Goal: Answer question/provide support: Share knowledge or assist other users

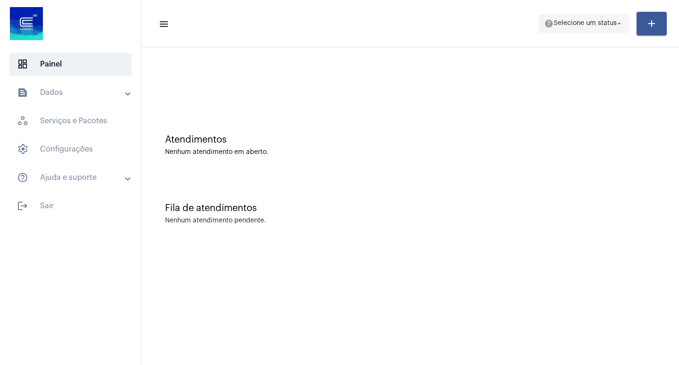
drag, startPoint x: 604, startPoint y: 18, endPoint x: 604, endPoint y: 28, distance: 9.9
click at [604, 24] on span "help Selecione um status arrow_drop_down" at bounding box center [583, 23] width 79 height 17
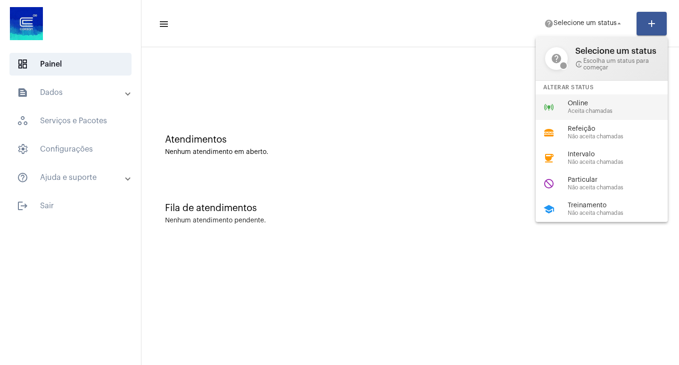
click at [570, 100] on span "Online" at bounding box center [622, 103] width 108 height 7
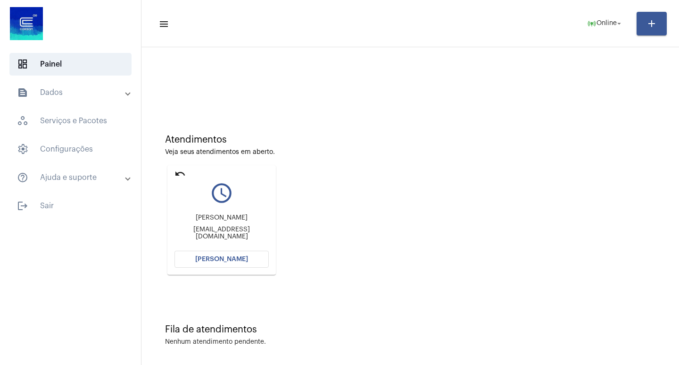
click at [175, 173] on mat-icon "undo" at bounding box center [180, 173] width 11 height 11
click at [180, 174] on mat-icon "undo" at bounding box center [180, 173] width 11 height 11
click at [176, 173] on mat-icon "undo" at bounding box center [180, 173] width 11 height 11
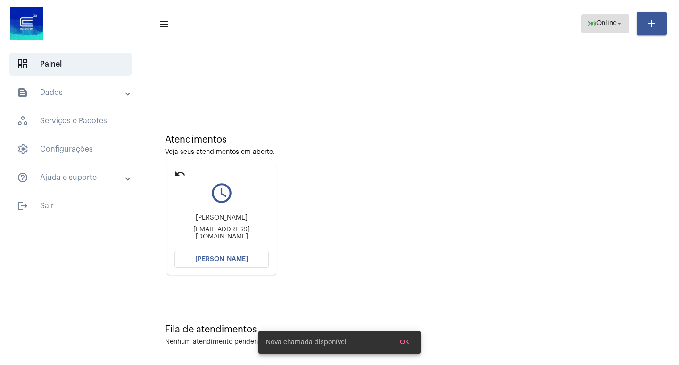
click at [598, 32] on button "online_prediction Online arrow_drop_down" at bounding box center [606, 23] width 48 height 19
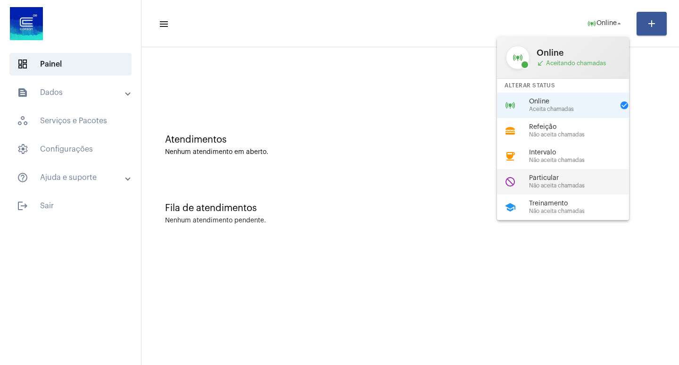
click at [570, 180] on span "Particular" at bounding box center [583, 178] width 108 height 7
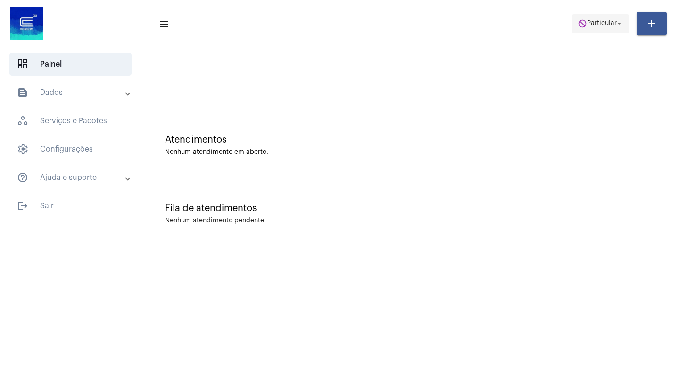
click at [587, 25] on span "Particular" at bounding box center [602, 23] width 30 height 7
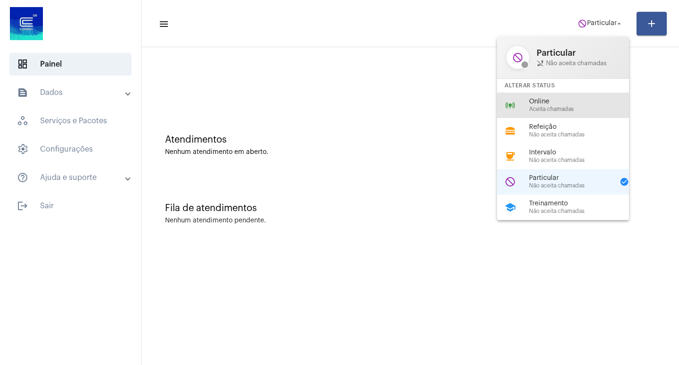
click at [556, 107] on div "Online Aceita chamadas" at bounding box center [583, 105] width 108 height 14
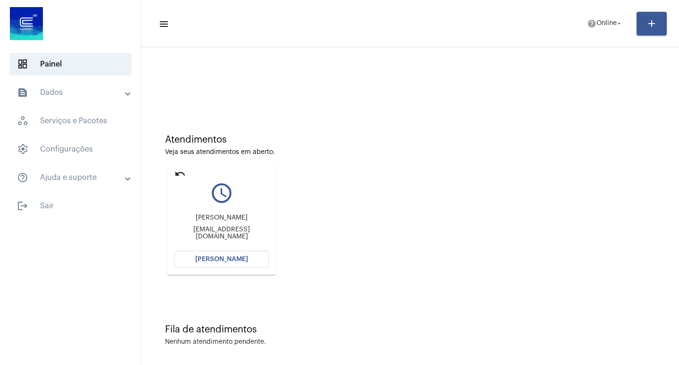
click at [229, 260] on span "[PERSON_NAME]" at bounding box center [221, 259] width 53 height 7
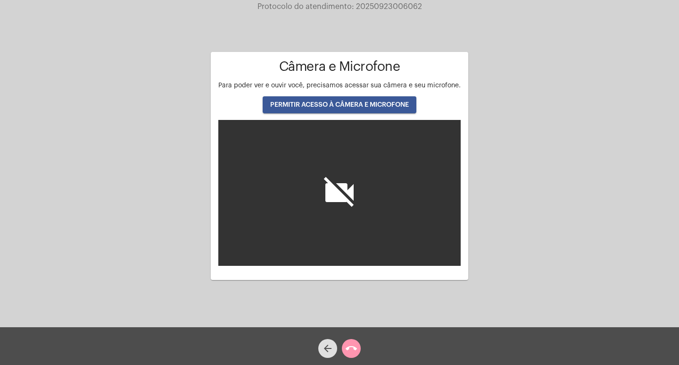
click at [324, 100] on button "PERMITIR ACESSO À CÂMERA E MICROFONE" at bounding box center [340, 104] width 154 height 17
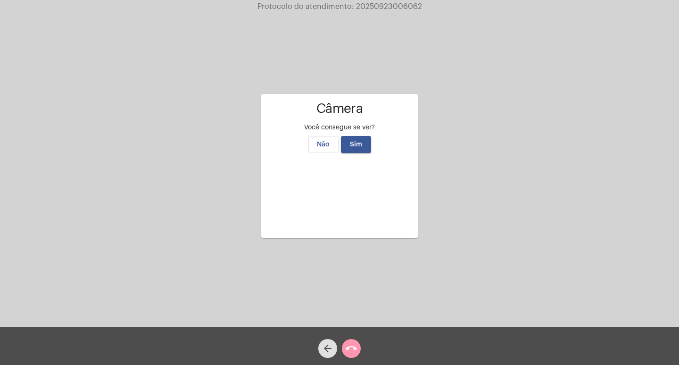
click at [354, 215] on video at bounding box center [340, 193] width 142 height 71
click at [358, 136] on button "Sim" at bounding box center [356, 144] width 30 height 17
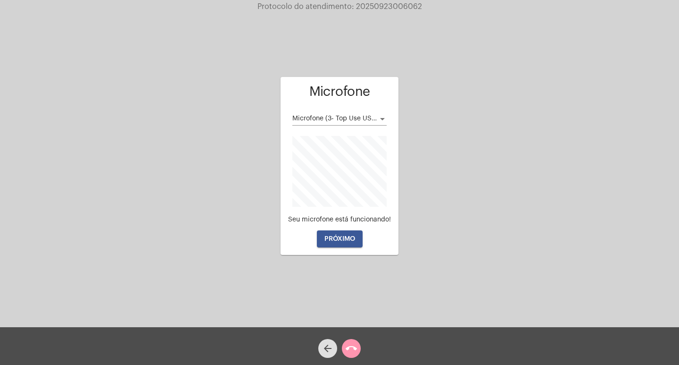
click at [343, 241] on span "PRÓXIMO" at bounding box center [340, 238] width 31 height 7
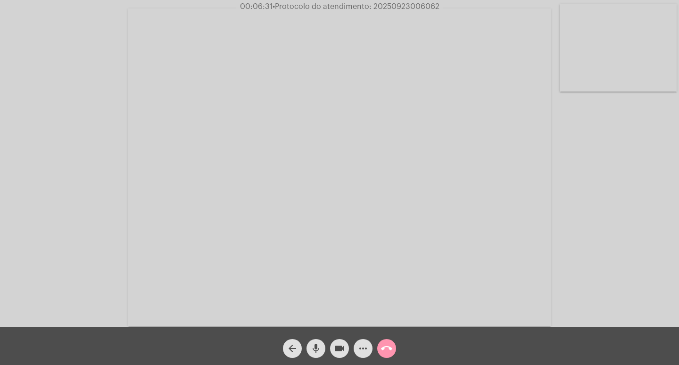
click at [616, 237] on div "Acessando Câmera e Microfone..." at bounding box center [339, 165] width 677 height 327
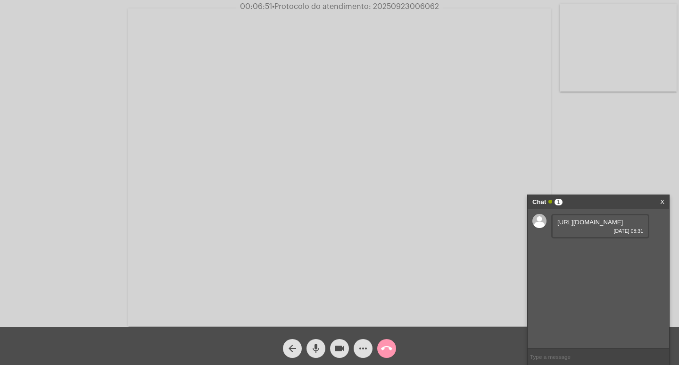
click at [568, 226] on link "https://neft-transfer-bucket.s3.amazonaws.com/temp-93b4dd0a-3f00-a5fa-f94c-0c76…" at bounding box center [591, 221] width 66 height 7
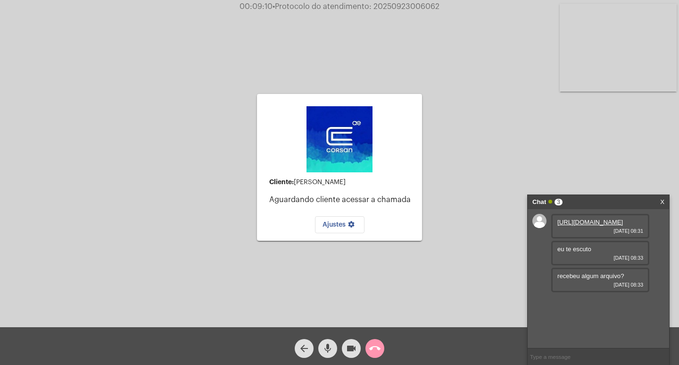
click at [661, 201] on link "X" at bounding box center [662, 202] width 4 height 14
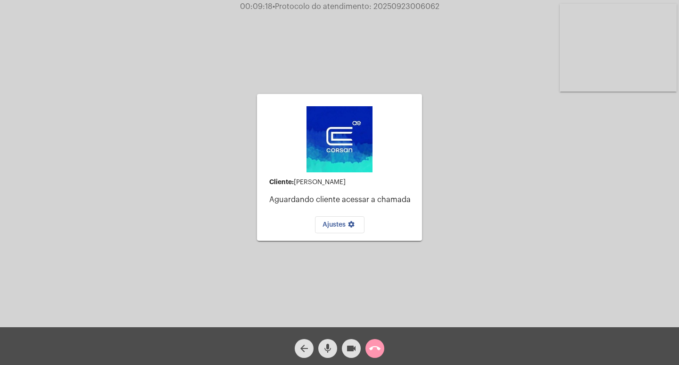
click at [378, 351] on mat-icon "call_end" at bounding box center [374, 348] width 11 height 11
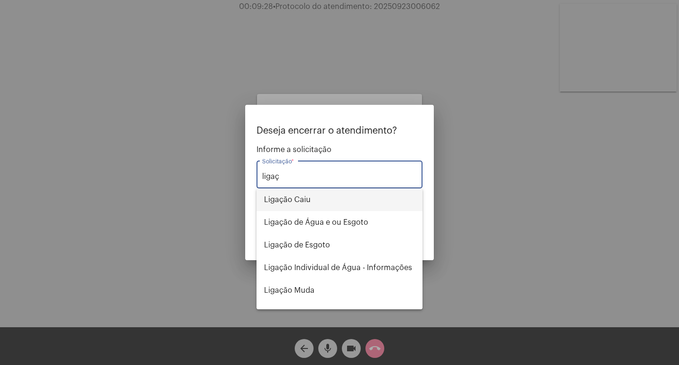
click at [301, 199] on span "Ligação Caiu" at bounding box center [339, 199] width 151 height 23
type input "Ligação Caiu"
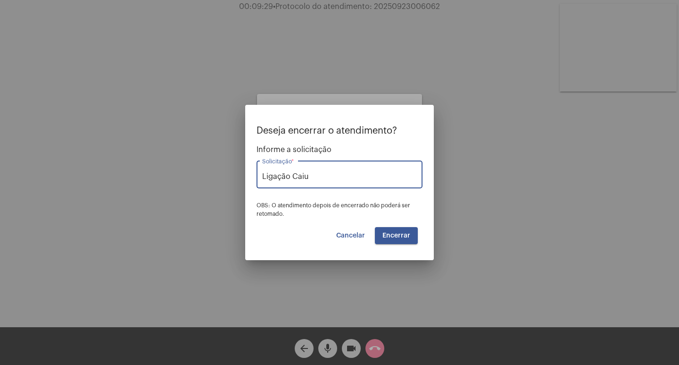
click at [396, 234] on span "Encerrar" at bounding box center [397, 235] width 28 height 7
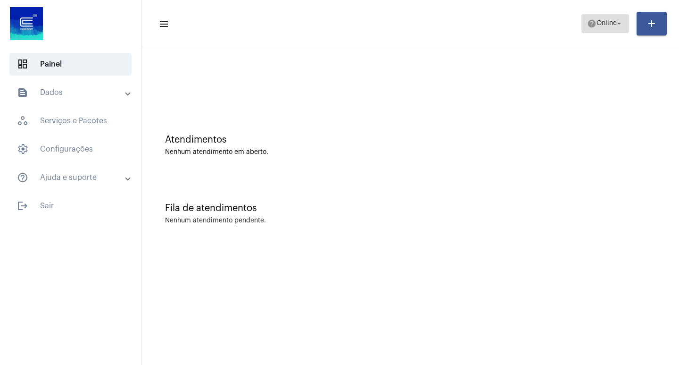
click at [604, 20] on span "Online" at bounding box center [607, 23] width 20 height 7
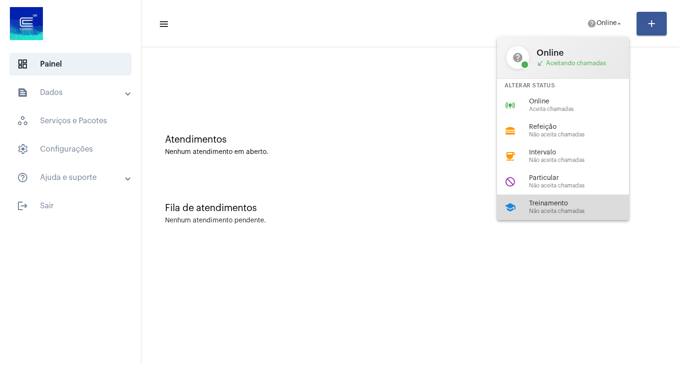
click at [552, 207] on span "Treinamento" at bounding box center [583, 203] width 108 height 7
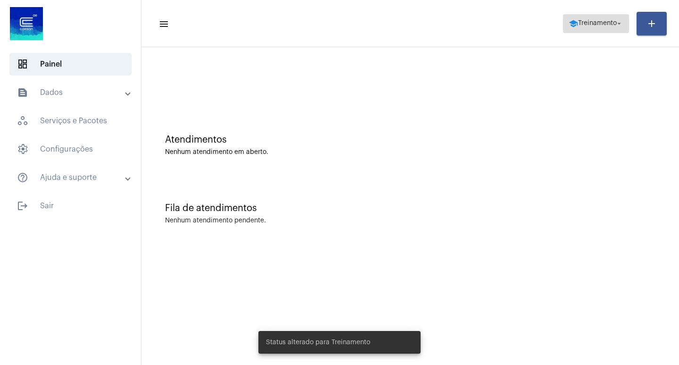
click at [602, 17] on span "school Treinamento arrow_drop_down" at bounding box center [596, 23] width 55 height 17
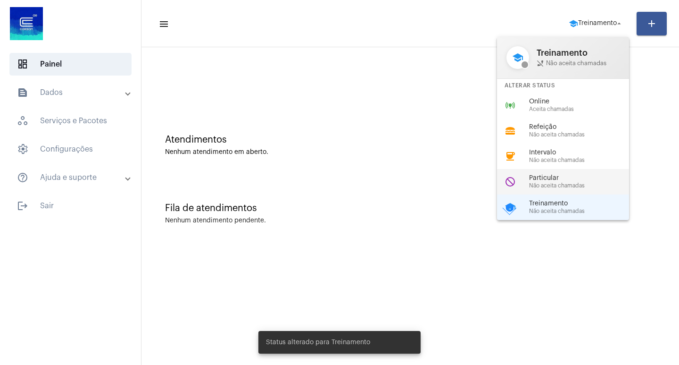
click at [560, 183] on span "Não aceita chamadas" at bounding box center [583, 186] width 108 height 6
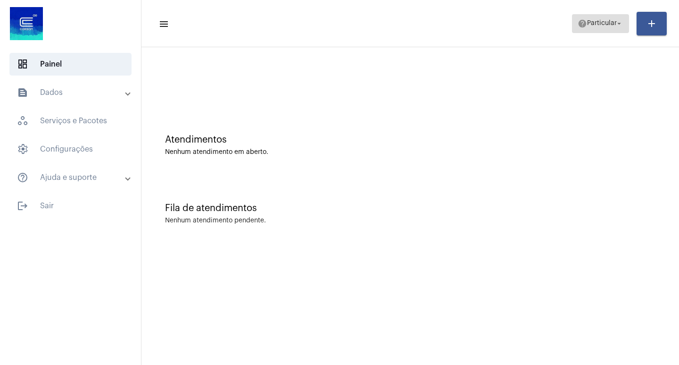
click at [598, 22] on span "Particular" at bounding box center [602, 23] width 30 height 7
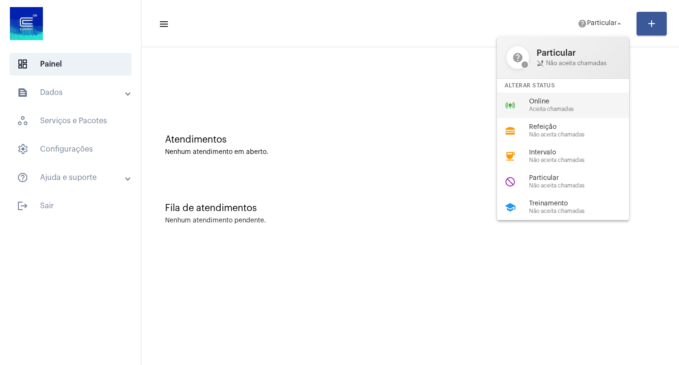
click at [558, 112] on span "Aceita chamadas" at bounding box center [583, 109] width 108 height 6
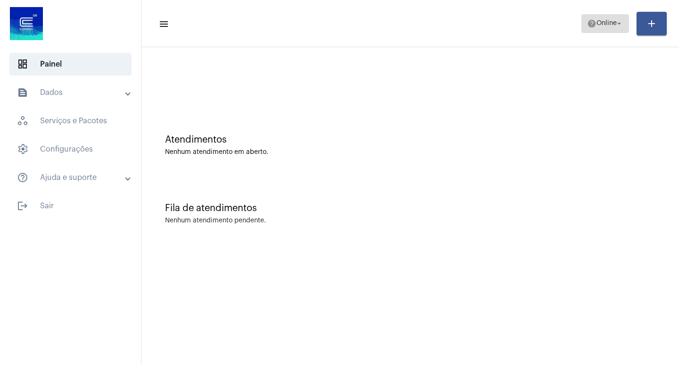
click at [597, 20] on span "Online" at bounding box center [607, 23] width 20 height 7
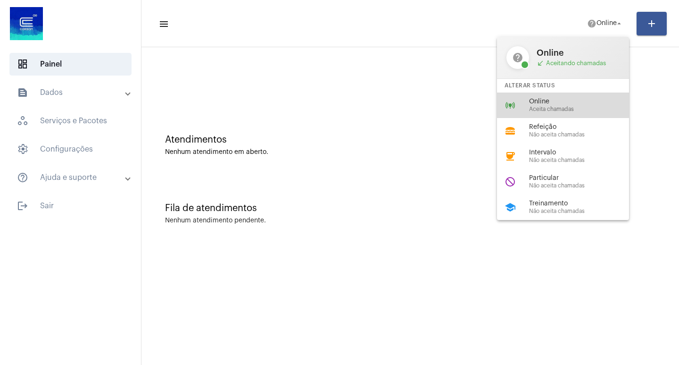
click at [559, 103] on span "Online" at bounding box center [583, 101] width 108 height 7
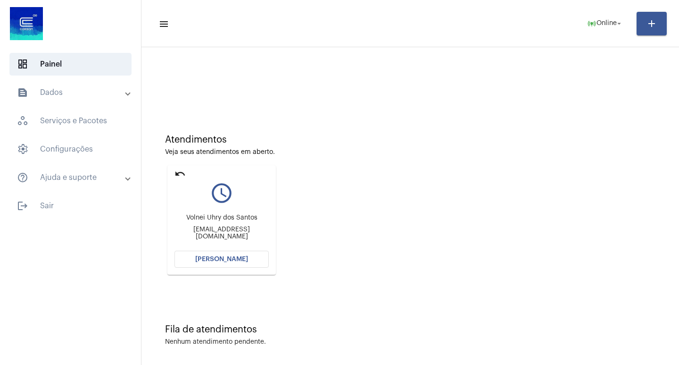
click at [205, 263] on button "[PERSON_NAME]" at bounding box center [222, 259] width 94 height 17
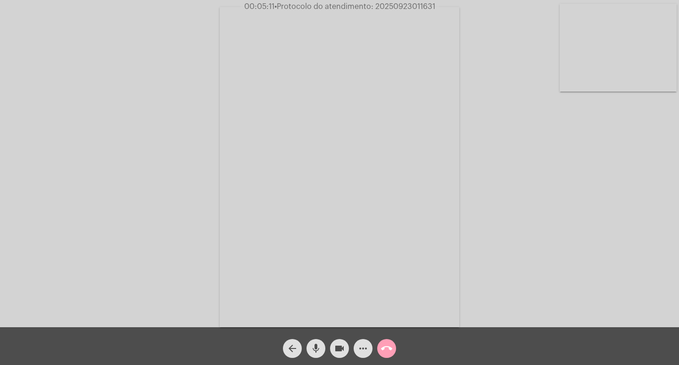
click at [390, 347] on mat-icon "call_end" at bounding box center [386, 348] width 11 height 11
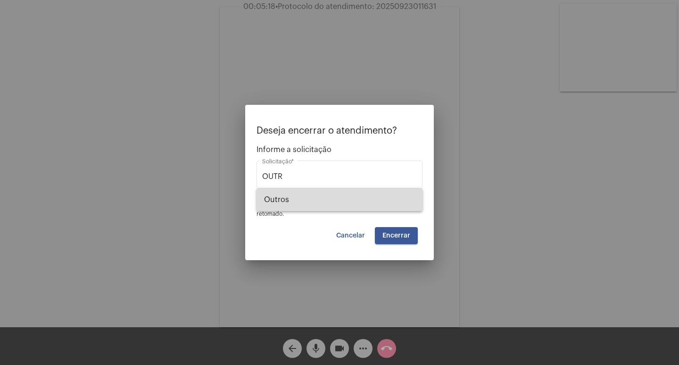
click at [304, 198] on span "Outros" at bounding box center [339, 199] width 151 height 23
type input "Outros"
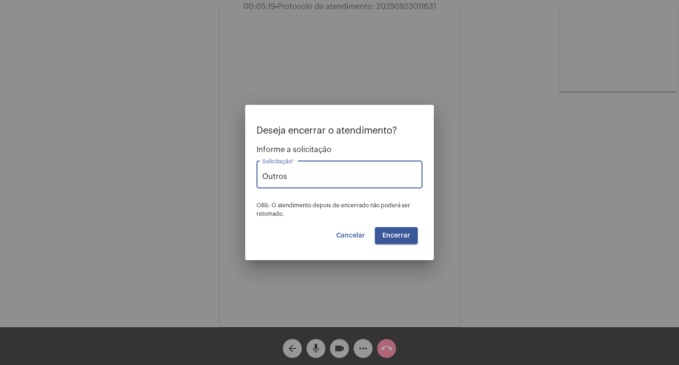
click at [393, 234] on span "Encerrar" at bounding box center [397, 235] width 28 height 7
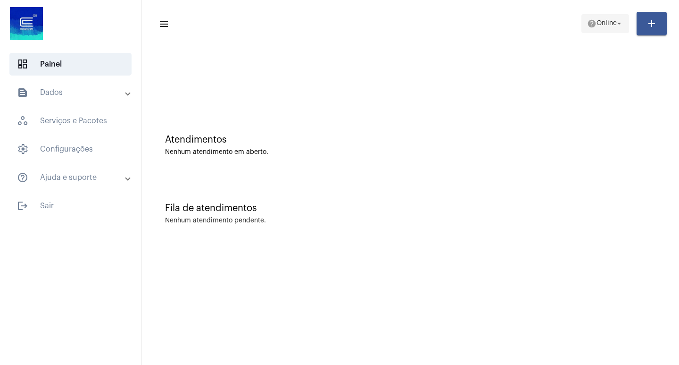
click at [604, 22] on span "Online" at bounding box center [607, 23] width 20 height 7
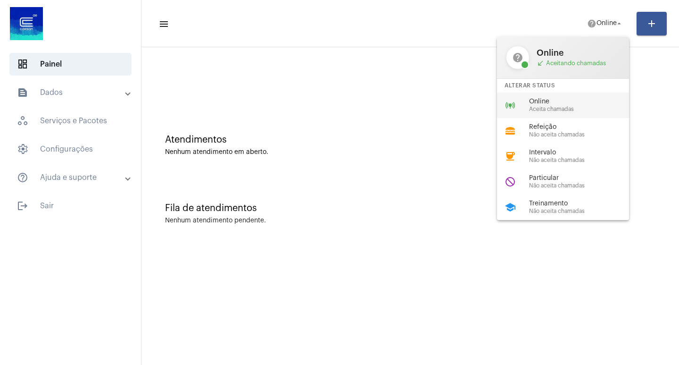
click at [525, 101] on div "online_prediction Online Aceita chamadas" at bounding box center [570, 104] width 147 height 25
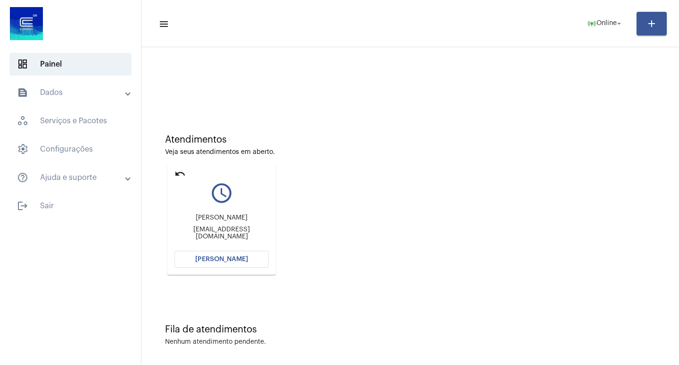
click at [225, 260] on span "Abrir Chamada" at bounding box center [221, 259] width 53 height 7
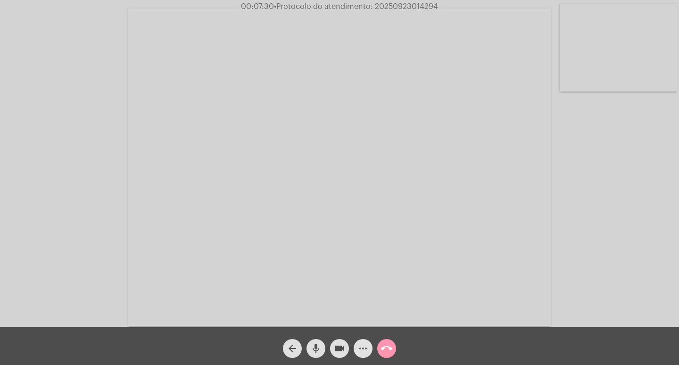
click at [356, 350] on button "more_horiz" at bounding box center [363, 348] width 19 height 19
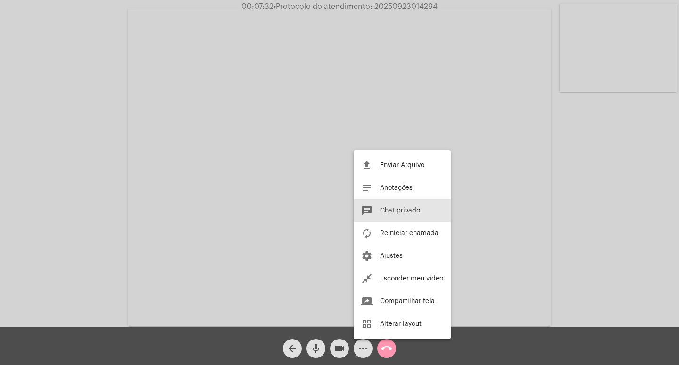
drag, startPoint x: 400, startPoint y: 208, endPoint x: 492, endPoint y: 240, distance: 97.9
click at [400, 208] on span "Chat privado" at bounding box center [400, 210] width 40 height 7
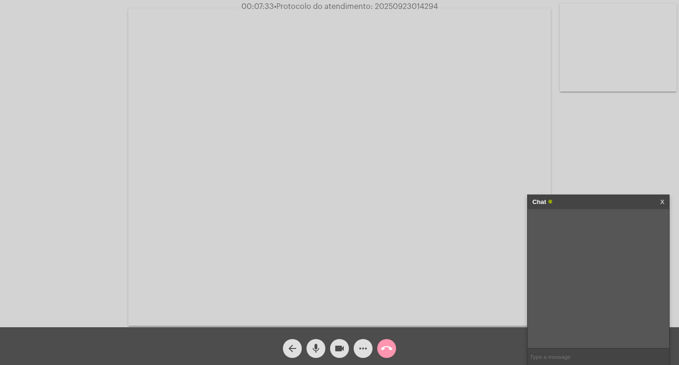
paste input "972006"
type input "972006"
click at [553, 355] on input "text" at bounding box center [599, 356] width 142 height 17
paste input "Y22SG2377688"
type input "Y22SG2377688"
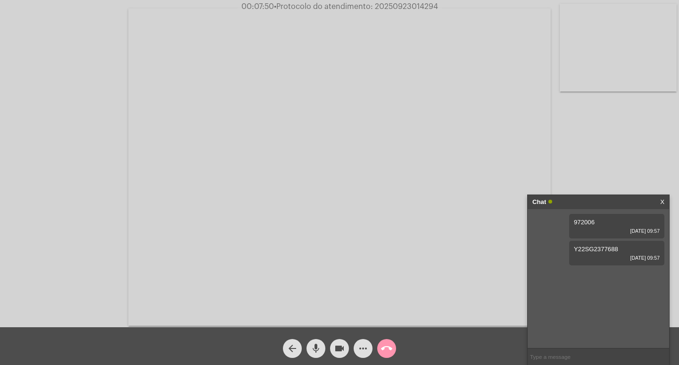
click at [550, 359] on input "text" at bounding box center [599, 356] width 142 height 17
paste input "RUA PINTO BANDEIRA,332-VILA JUNÇÃO-RIO GRANDE-RS-CEP:96212472"
type input "RUA PINTO BANDEIRA,332-VILA JUNÇÃO-RIO GRANDE-RS-CEP:96212472"
drag, startPoint x: 375, startPoint y: 6, endPoint x: 430, endPoint y: 4, distance: 54.8
click at [448, 8] on div "00:09:21 • Protocolo do atendimento: 20250923014294" at bounding box center [339, 6] width 679 height 8
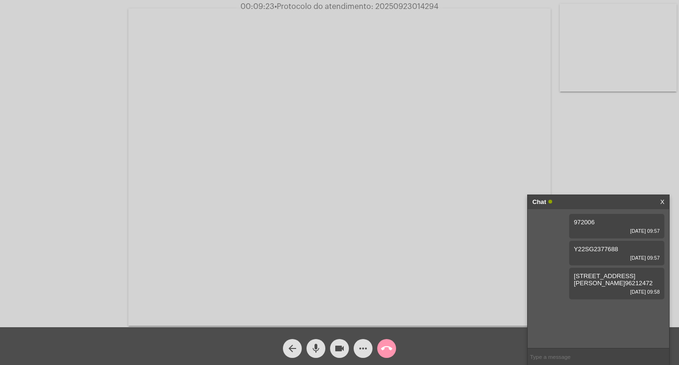
copy span "20250923014294"
click at [548, 352] on input "text" at bounding box center [599, 356] width 142 height 17
paste input "20250923014294"
type input "20250923014294"
click at [364, 343] on mat-icon "more_horiz" at bounding box center [363, 348] width 11 height 11
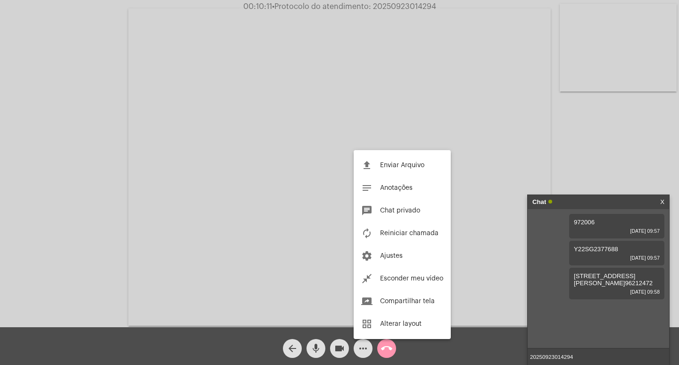
click at [389, 348] on div at bounding box center [339, 182] width 679 height 365
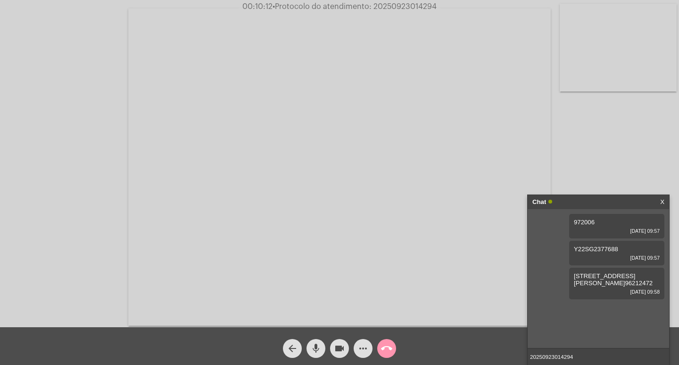
click at [388, 348] on mat-icon "call_end" at bounding box center [386, 348] width 11 height 11
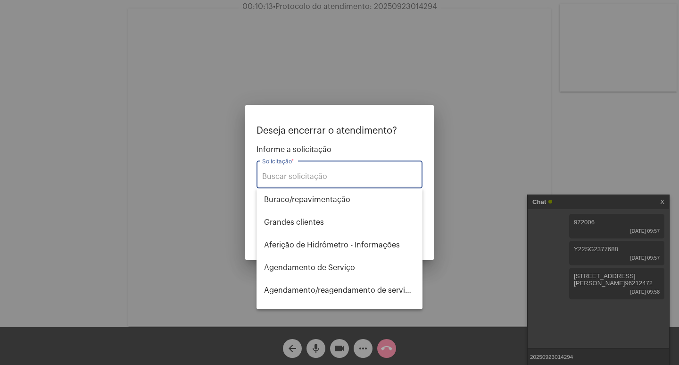
click at [304, 175] on div "Solicitação *" at bounding box center [339, 174] width 155 height 30
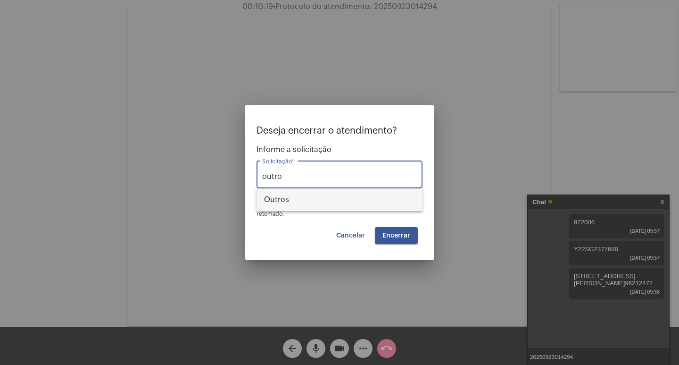
drag, startPoint x: 301, startPoint y: 196, endPoint x: 302, endPoint y: 204, distance: 8.6
click at [301, 196] on span "Outros" at bounding box center [339, 199] width 151 height 23
type input "Outros"
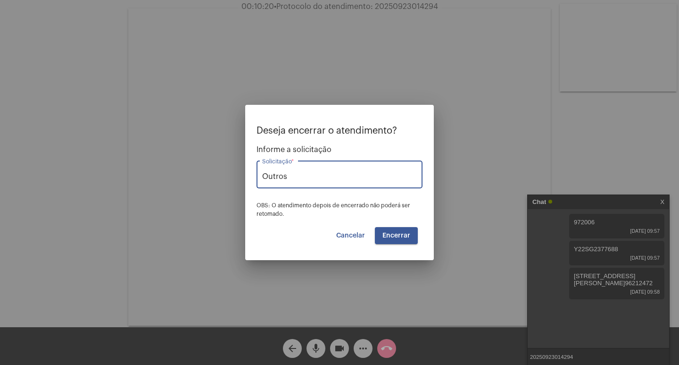
click at [388, 241] on button "Encerrar" at bounding box center [396, 235] width 43 height 17
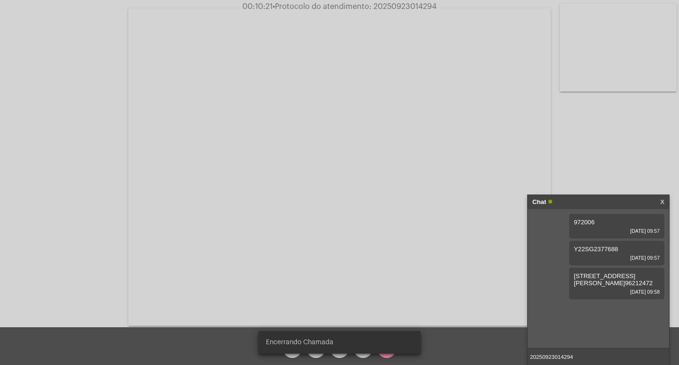
click at [389, 237] on video at bounding box center [339, 166] width 423 height 317
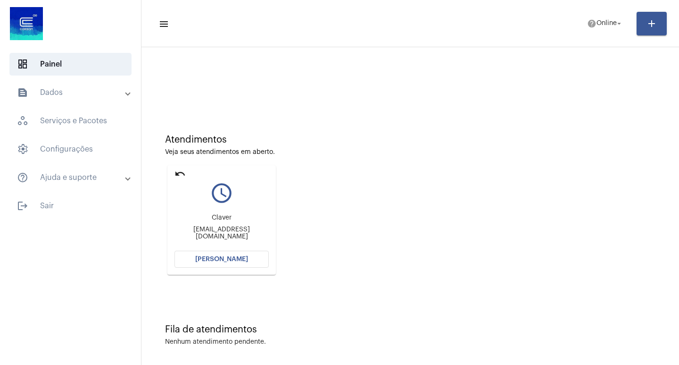
click at [227, 263] on button "[PERSON_NAME]" at bounding box center [222, 259] width 94 height 17
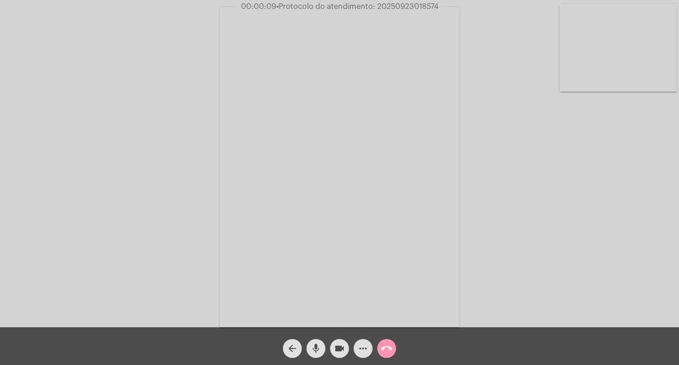
click at [619, 258] on div "Acessando Câmera e Microfone..." at bounding box center [339, 165] width 677 height 327
click at [651, 274] on div "Acessando Câmera e Microfone..." at bounding box center [339, 165] width 677 height 327
click at [363, 348] on mat-icon "more_horiz" at bounding box center [363, 348] width 11 height 11
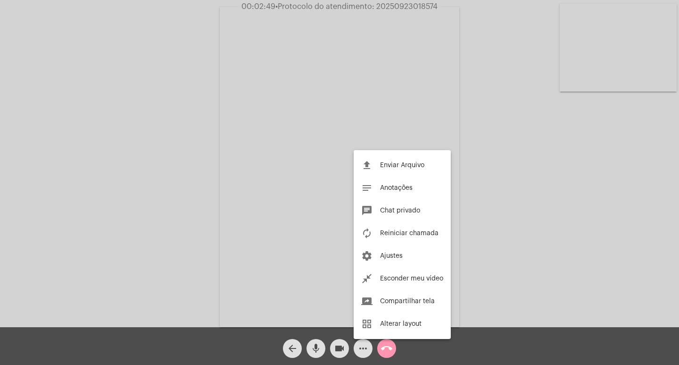
click at [400, 205] on button "chat Chat privado" at bounding box center [402, 210] width 97 height 23
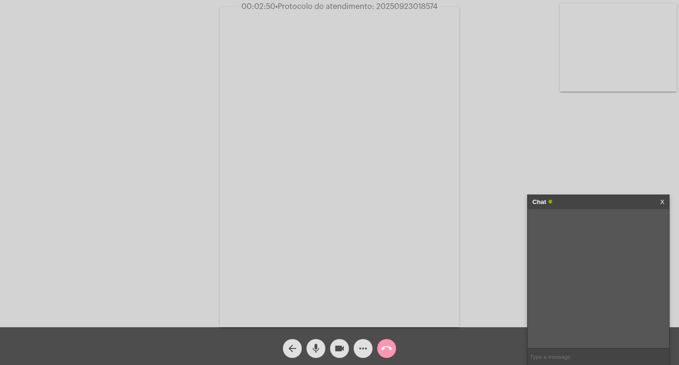
drag, startPoint x: 560, startPoint y: 360, endPoint x: 559, endPoint y: 356, distance: 4.8
click at [560, 359] on input "text" at bounding box center [599, 356] width 142 height 17
paste input "2025/3491900"
type input "2025/3491900"
click at [363, 343] on mat-icon "more_horiz" at bounding box center [363, 348] width 11 height 11
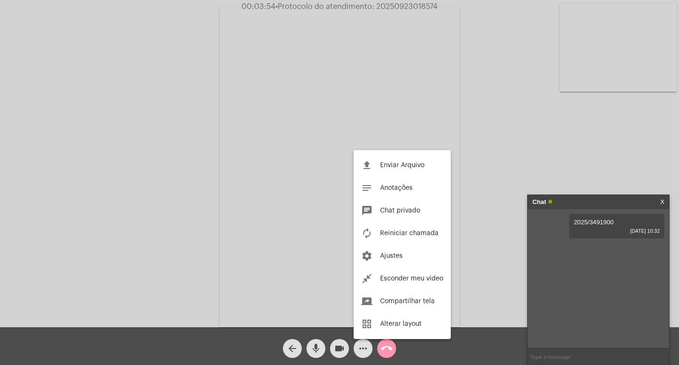
click at [388, 159] on button "file_upload Enviar Arquivo" at bounding box center [402, 165] width 97 height 23
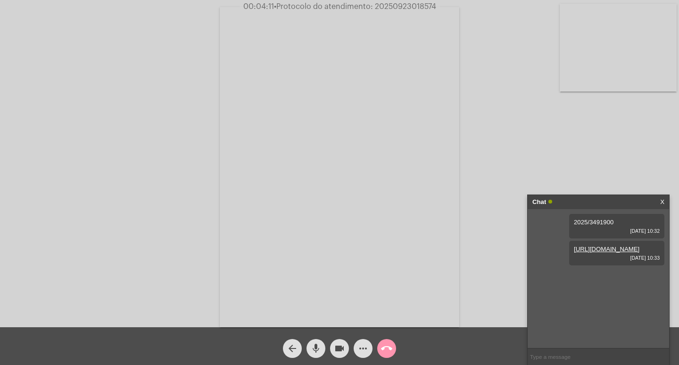
click at [659, 260] on span "23/09/2025 10:33" at bounding box center [617, 258] width 86 height 6
click at [385, 348] on mat-icon "call_end" at bounding box center [386, 348] width 11 height 11
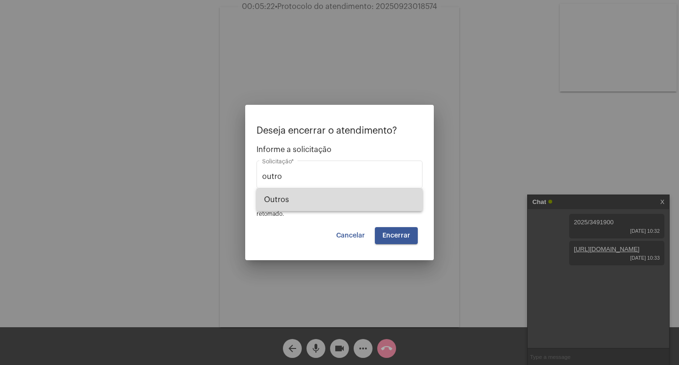
drag, startPoint x: 299, startPoint y: 196, endPoint x: 392, endPoint y: 235, distance: 100.4
click at [299, 195] on span "Outros" at bounding box center [339, 199] width 151 height 23
type input "Outros"
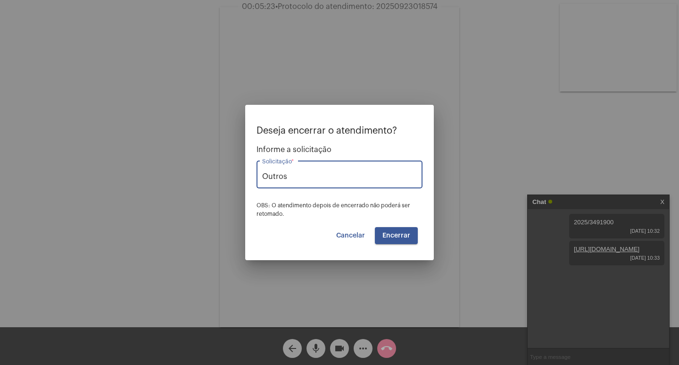
click at [407, 232] on span "Encerrar" at bounding box center [397, 235] width 28 height 7
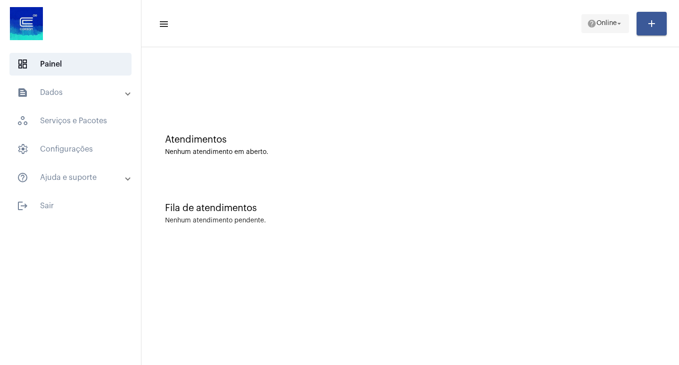
click at [615, 25] on mat-icon "arrow_drop_down" at bounding box center [619, 23] width 8 height 8
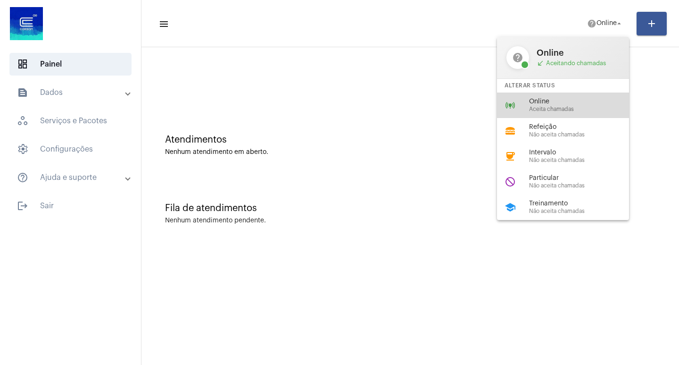
click at [548, 106] on span "Aceita chamadas" at bounding box center [583, 109] width 108 height 6
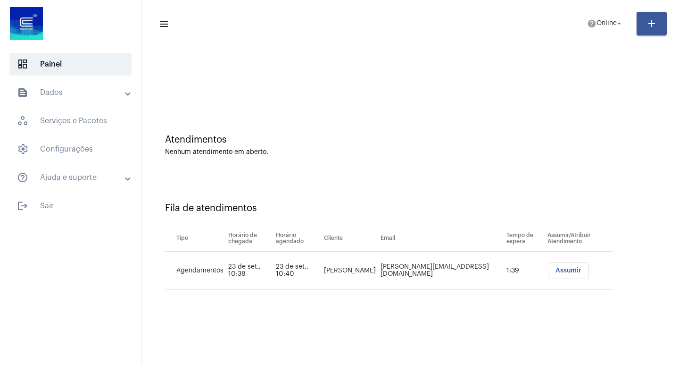
click at [632, 270] on div "Fila de atendimentos Tipo Horário de chegada Horário agendado Cliente Email Tem…" at bounding box center [410, 243] width 528 height 136
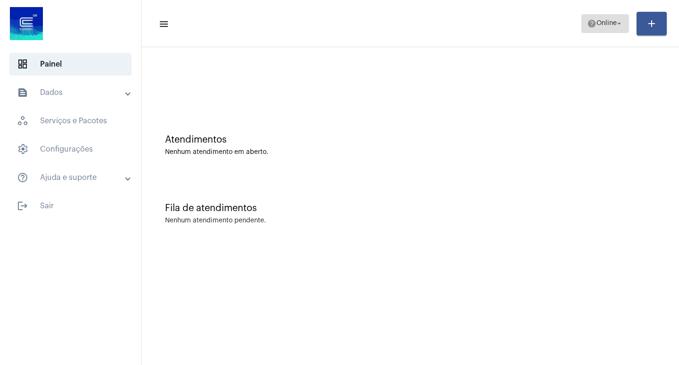
click at [610, 27] on span "help Online arrow_drop_down" at bounding box center [605, 23] width 36 height 17
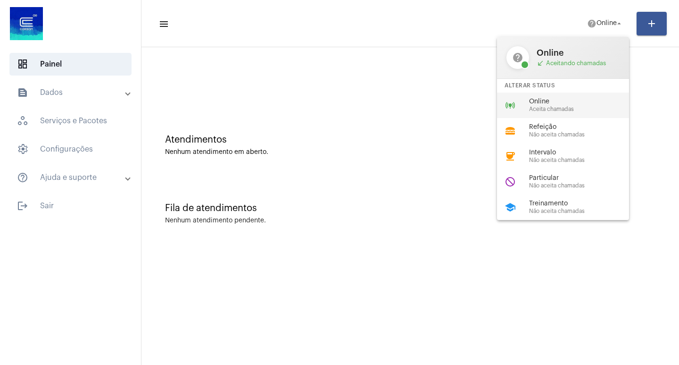
click at [544, 104] on span "Online" at bounding box center [583, 101] width 108 height 7
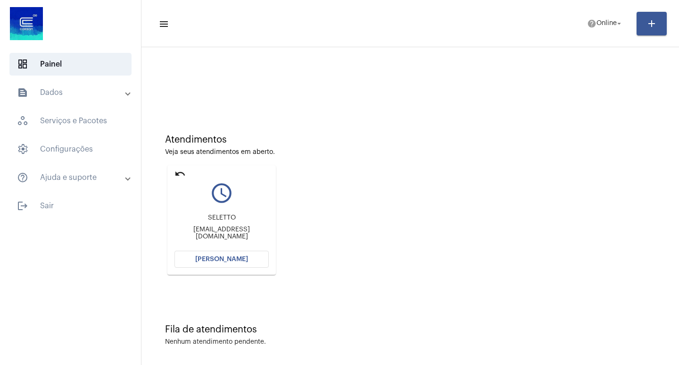
drag, startPoint x: 220, startPoint y: 257, endPoint x: 332, endPoint y: 123, distance: 174.8
click at [223, 255] on button "[PERSON_NAME]" at bounding box center [222, 259] width 94 height 17
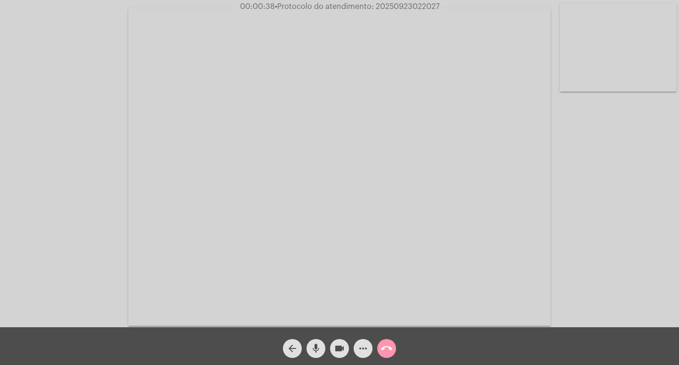
click at [64, 216] on div "Acessando Câmera e Microfone..." at bounding box center [339, 165] width 677 height 327
click at [384, 347] on mat-icon "call_end" at bounding box center [386, 348] width 11 height 11
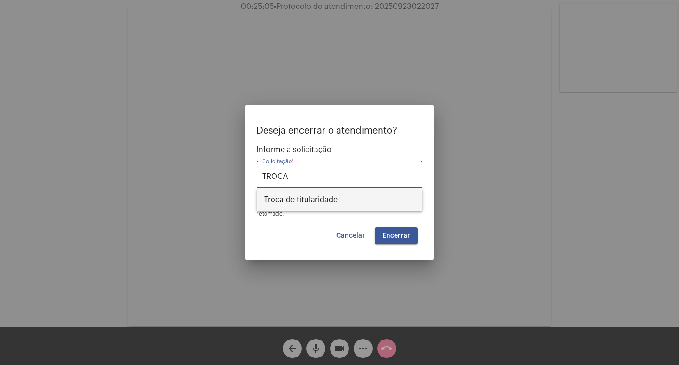
click at [298, 207] on span "Troca de titularidade" at bounding box center [339, 199] width 151 height 23
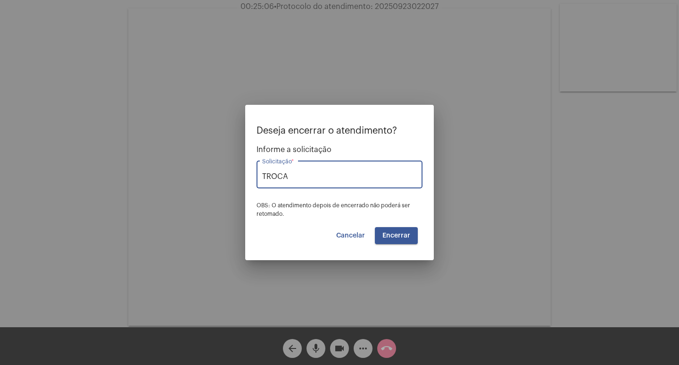
type input "Troca de titularidade"
click at [396, 235] on span "Encerrar" at bounding box center [397, 235] width 28 height 7
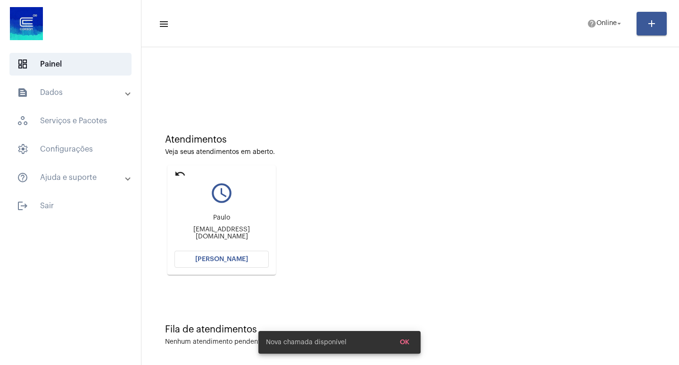
click at [178, 174] on mat-icon "undo" at bounding box center [180, 173] width 11 height 11
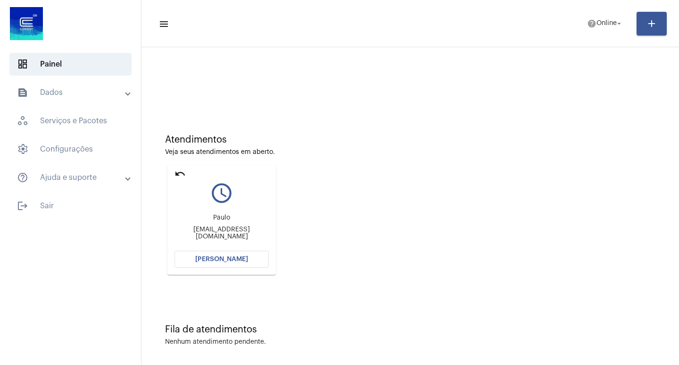
drag, startPoint x: 176, startPoint y: 175, endPoint x: 197, endPoint y: 158, distance: 27.1
click at [176, 175] on mat-icon "undo" at bounding box center [180, 173] width 11 height 11
click at [597, 26] on span "Online" at bounding box center [607, 23] width 20 height 7
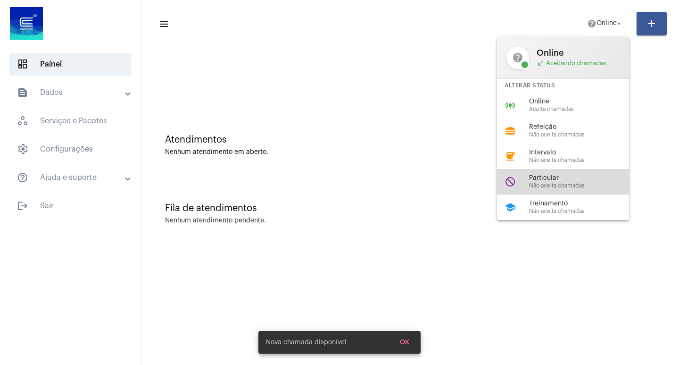
click at [555, 176] on span "Particular" at bounding box center [583, 178] width 108 height 7
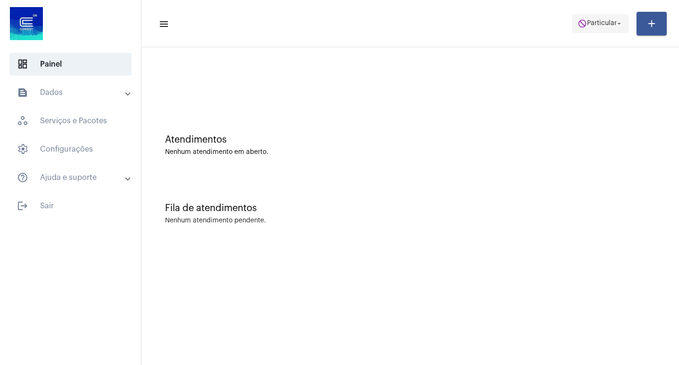
click at [601, 28] on span "do_not_disturb Particular arrow_drop_down" at bounding box center [601, 23] width 46 height 17
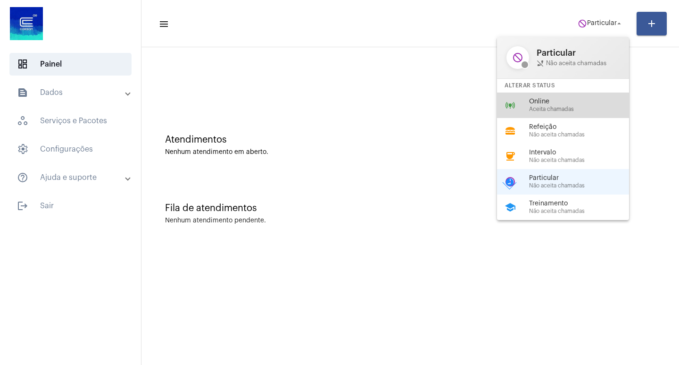
click at [541, 109] on span "Aceita chamadas" at bounding box center [583, 109] width 108 height 6
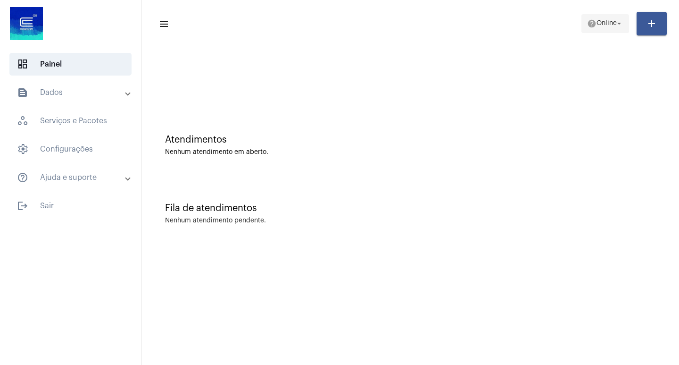
click at [611, 24] on span "Online" at bounding box center [607, 23] width 20 height 7
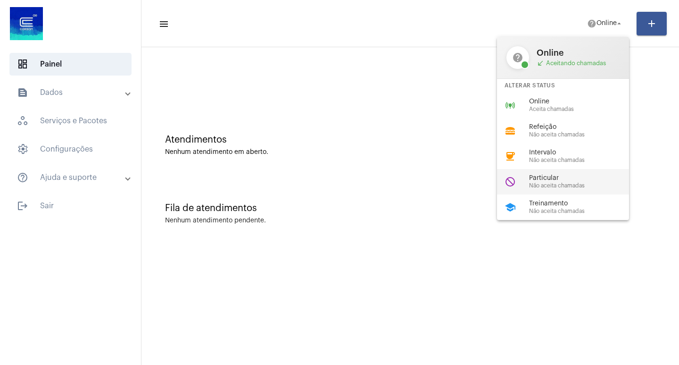
click at [572, 177] on span "Particular" at bounding box center [583, 178] width 108 height 7
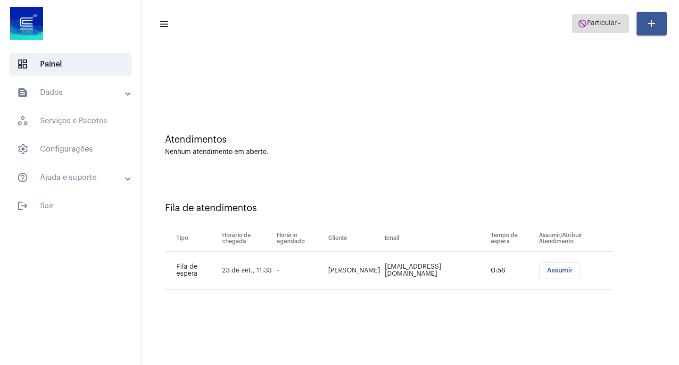
drag, startPoint x: 601, startPoint y: 29, endPoint x: 600, endPoint y: 24, distance: 5.4
click at [601, 28] on span "do_not_disturb Particular arrow_drop_down" at bounding box center [601, 23] width 46 height 17
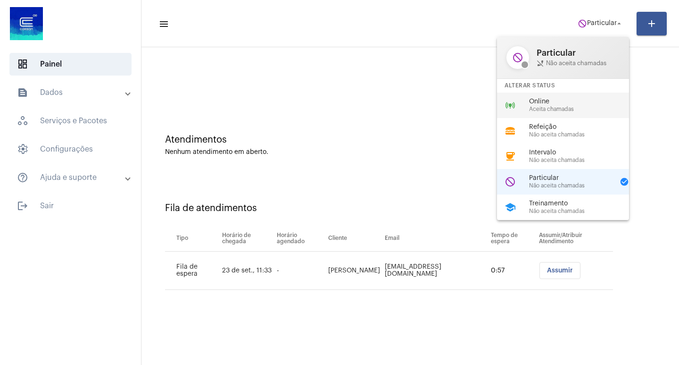
click at [552, 101] on span "Online" at bounding box center [583, 101] width 108 height 7
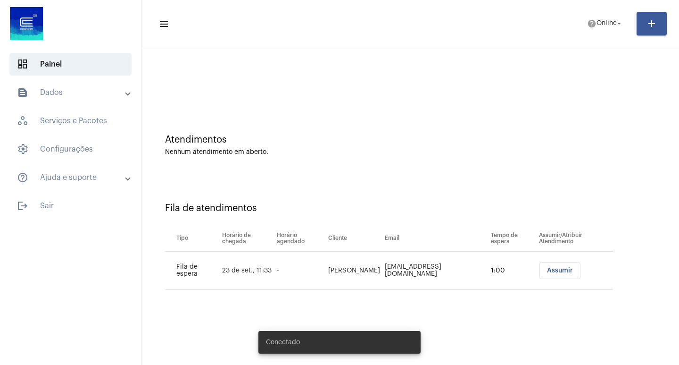
click at [561, 259] on td "Assumir" at bounding box center [575, 270] width 76 height 38
click at [554, 268] on span "Assumir" at bounding box center [560, 270] width 26 height 7
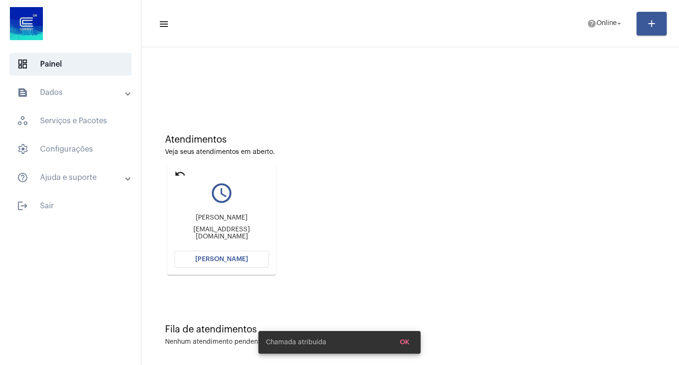
click at [225, 259] on span "Abrir Chamada" at bounding box center [221, 259] width 53 height 7
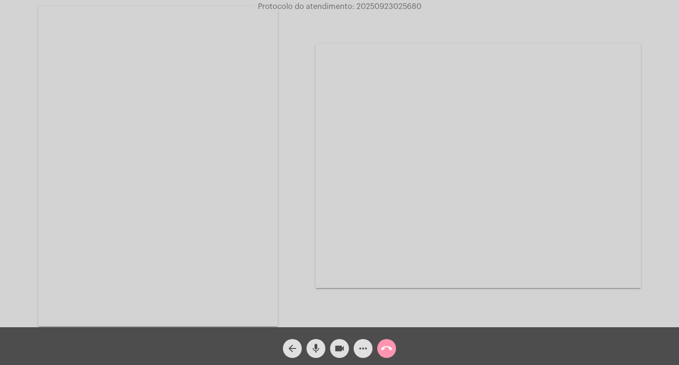
drag, startPoint x: 629, startPoint y: 231, endPoint x: 512, endPoint y: 277, distance: 125.4
click at [629, 231] on video at bounding box center [479, 166] width 326 height 244
click at [357, 347] on button "more_horiz" at bounding box center [363, 348] width 19 height 19
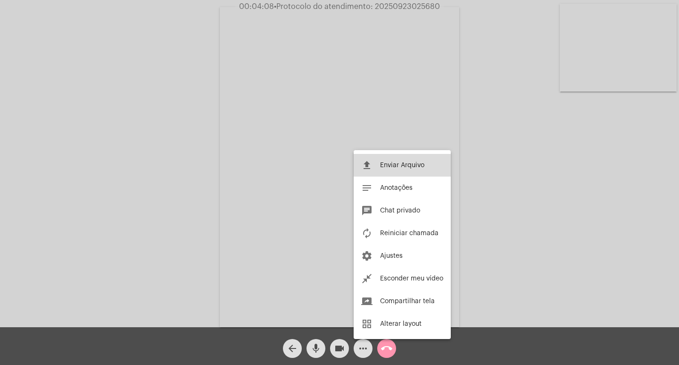
click at [378, 162] on button "file_upload Enviar Arquivo" at bounding box center [402, 165] width 97 height 23
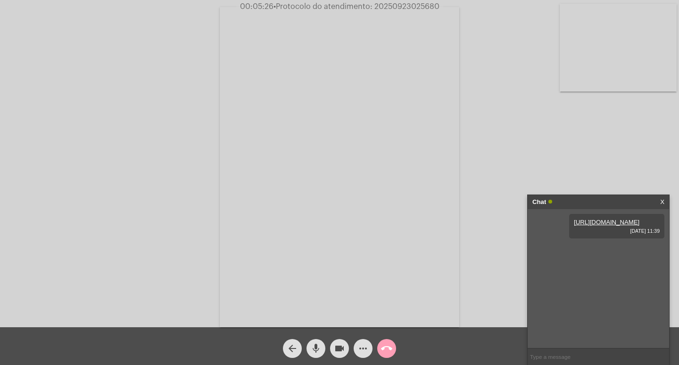
click at [387, 347] on mat-icon "call_end" at bounding box center [386, 348] width 11 height 11
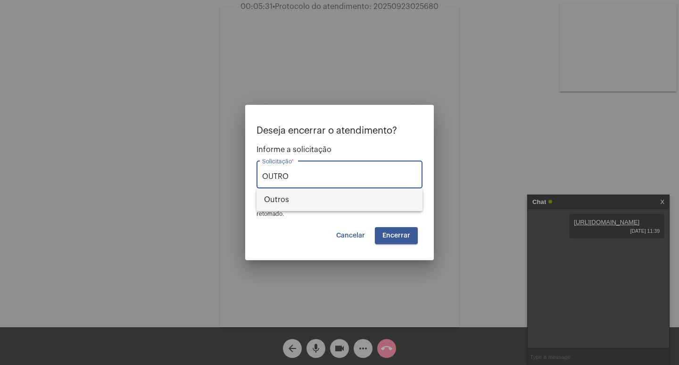
click at [296, 196] on span "Outros" at bounding box center [339, 199] width 151 height 23
type input "Outros"
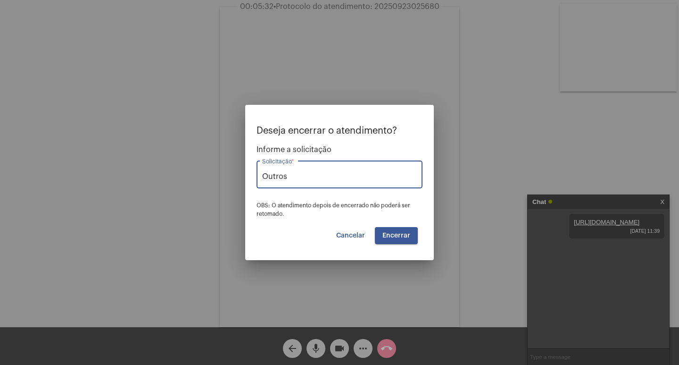
click at [388, 234] on span "Encerrar" at bounding box center [397, 235] width 28 height 7
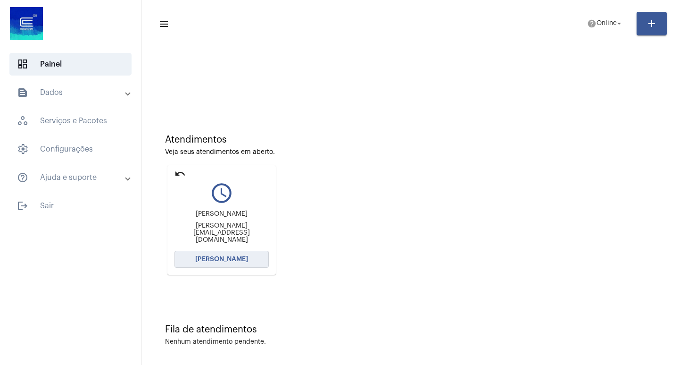
click at [213, 257] on span "Abrir Chamada" at bounding box center [221, 259] width 53 height 7
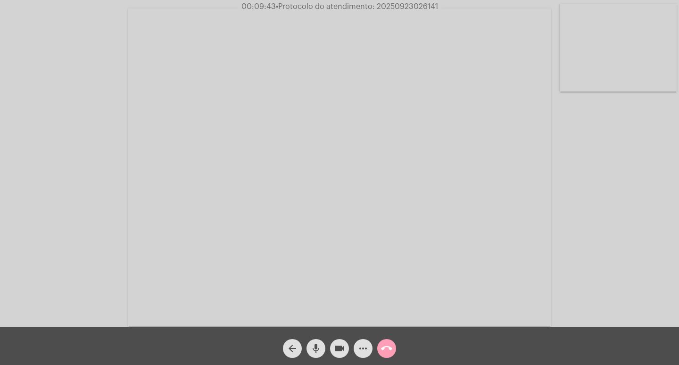
click at [383, 351] on mat-icon "call_end" at bounding box center [386, 348] width 11 height 11
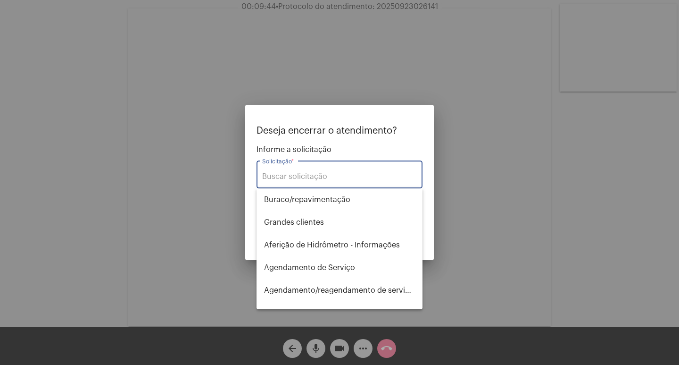
click at [319, 172] on input "Solicitação *" at bounding box center [339, 176] width 155 height 8
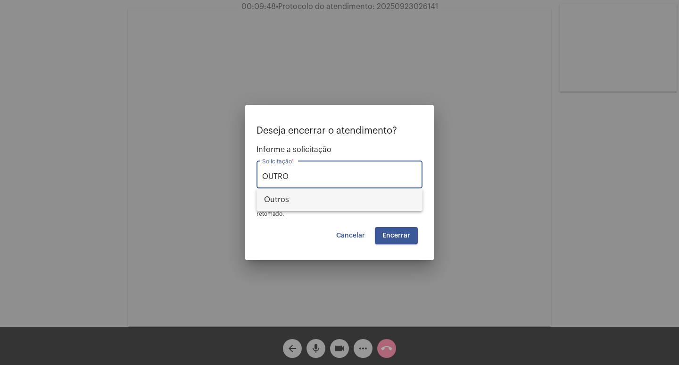
click at [274, 195] on span "Outros" at bounding box center [339, 199] width 151 height 23
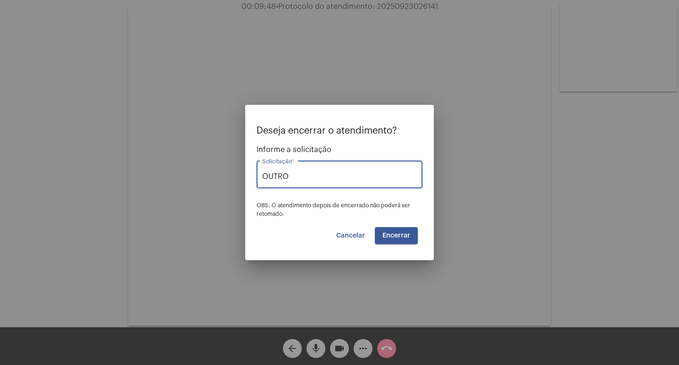
type input "Outros"
click at [405, 236] on span "Encerrar" at bounding box center [397, 235] width 28 height 7
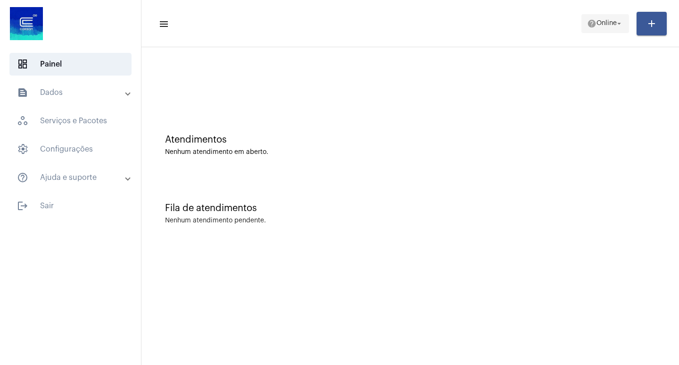
click at [607, 14] on button "help Online arrow_drop_down" at bounding box center [606, 23] width 48 height 19
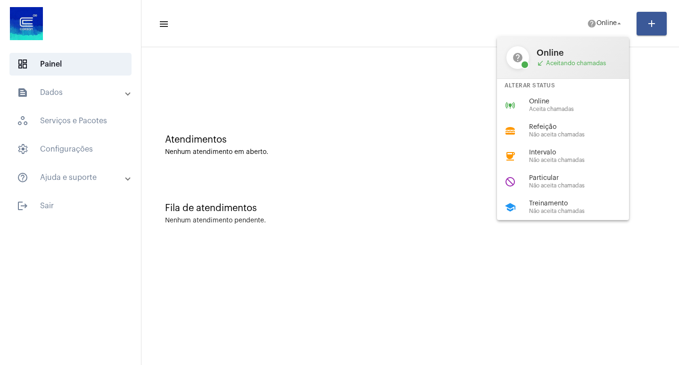
click at [562, 104] on span "Online" at bounding box center [583, 101] width 108 height 7
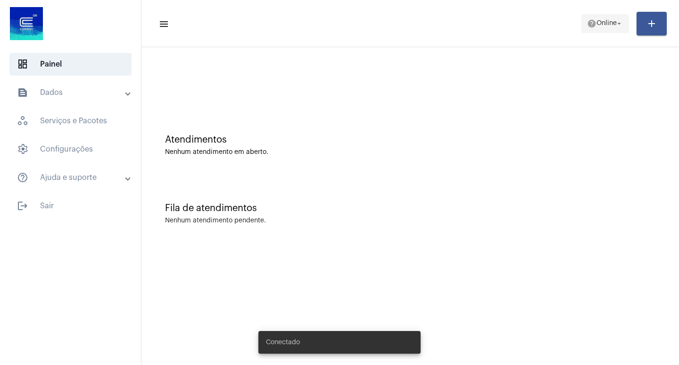
click at [610, 23] on span "Online" at bounding box center [607, 23] width 20 height 7
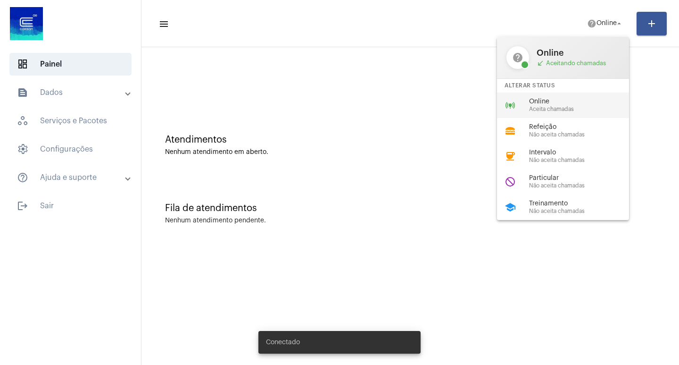
click at [541, 102] on span "Online" at bounding box center [583, 101] width 108 height 7
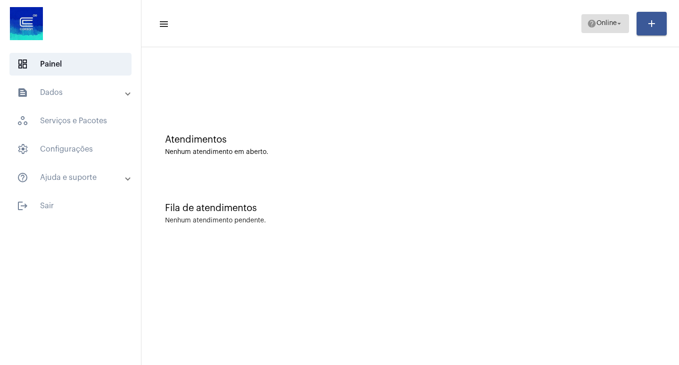
drag, startPoint x: 620, startPoint y: 31, endPoint x: 615, endPoint y: 27, distance: 6.0
click at [618, 30] on span "help Online arrow_drop_down" at bounding box center [605, 23] width 36 height 17
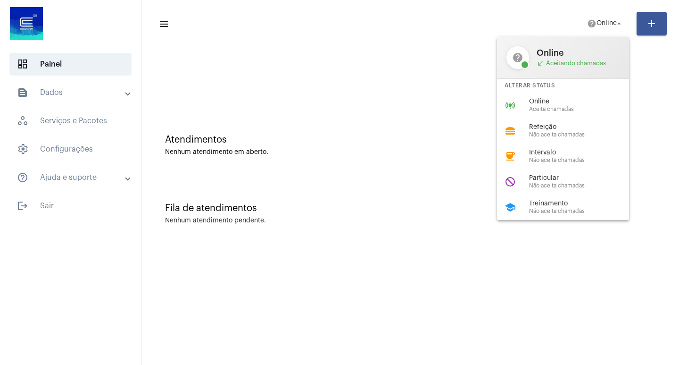
click at [538, 152] on span "Intervalo" at bounding box center [583, 152] width 108 height 7
